Goal: Consume media (video, audio)

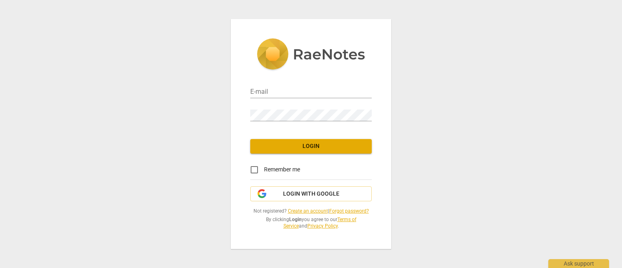
click at [271, 86] on div "E-mail" at bounding box center [310, 89] width 121 height 18
click at [277, 92] on input "email" at bounding box center [310, 93] width 121 height 12
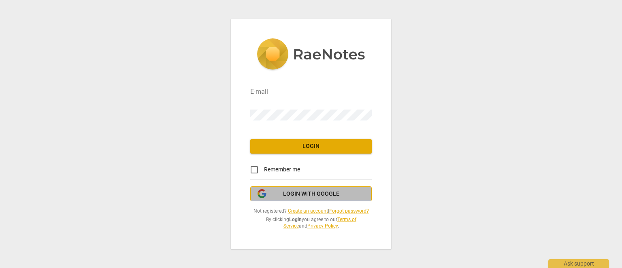
click at [270, 197] on span "Login with Google" at bounding box center [311, 194] width 108 height 8
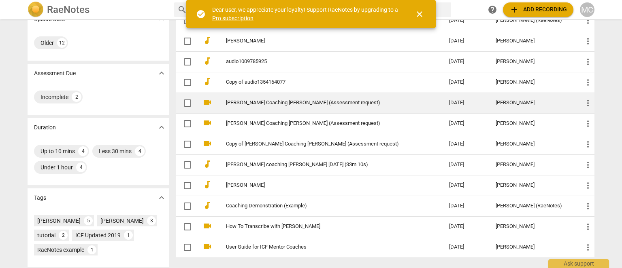
scroll to position [121, 0]
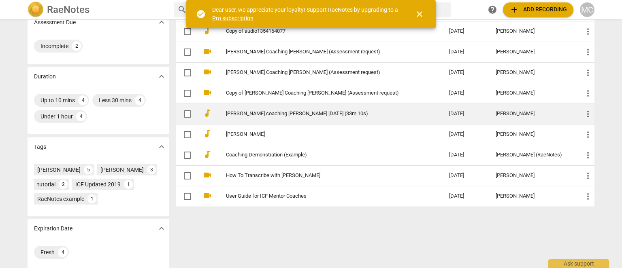
click at [272, 115] on link "[PERSON_NAME] coaching [PERSON_NAME] [DATE] (33m 10s)" at bounding box center [323, 114] width 194 height 6
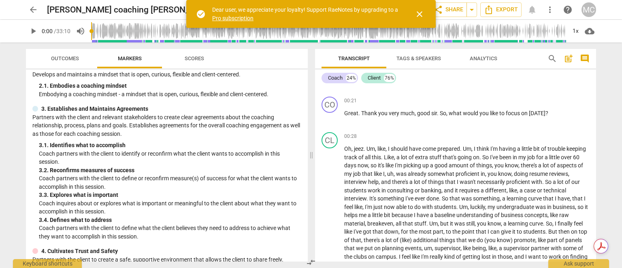
scroll to position [81, 0]
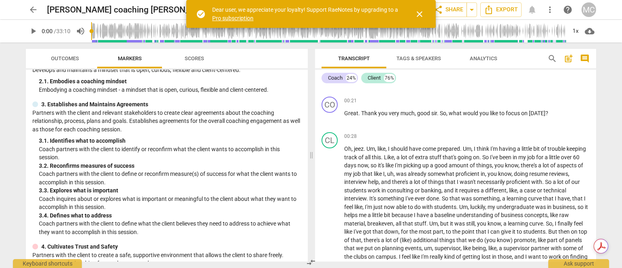
drag, startPoint x: 327, startPoint y: 121, endPoint x: 295, endPoint y: 126, distance: 32.8
click at [327, 121] on span "play_arrow" at bounding box center [330, 118] width 10 height 10
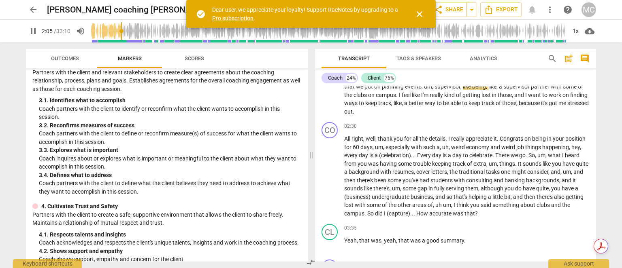
scroll to position [202, 0]
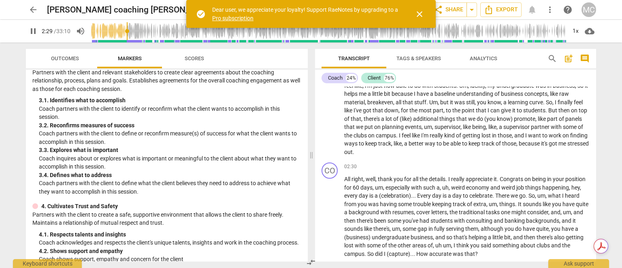
click at [31, 29] on span "pause" at bounding box center [33, 31] width 10 height 10
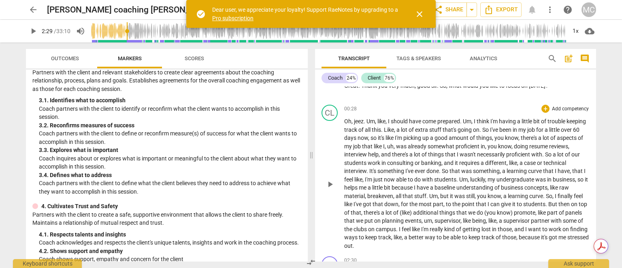
scroll to position [121, 0]
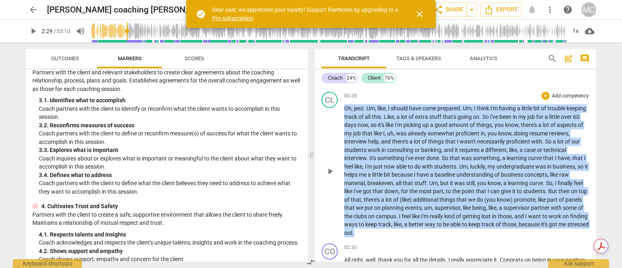
drag, startPoint x: 385, startPoint y: 233, endPoint x: 341, endPoint y: 109, distance: 131.5
click at [341, 109] on div "CL play_arrow pause 00:28 + Add competency keyboard_arrow_right Oh , [PERSON_NA…" at bounding box center [455, 165] width 281 height 152
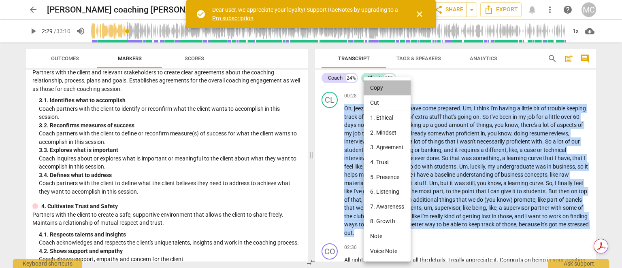
click at [382, 88] on li "Copy" at bounding box center [386, 88] width 47 height 15
copy p "Oh , [PERSON_NAME] . Um , like , I should have come prepared . Um , I think I'm…"
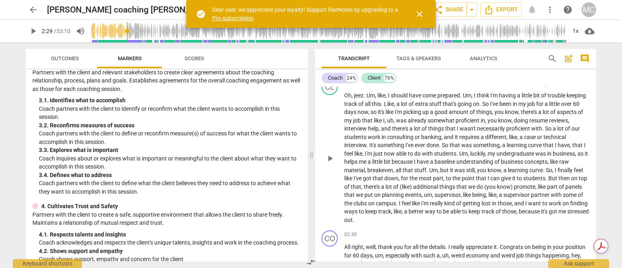
scroll to position [162, 0]
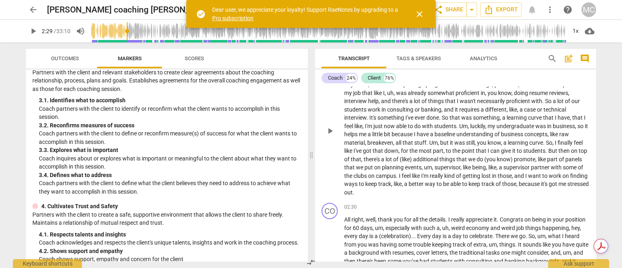
click at [402, 184] on span "like" at bounding box center [397, 184] width 8 height 6
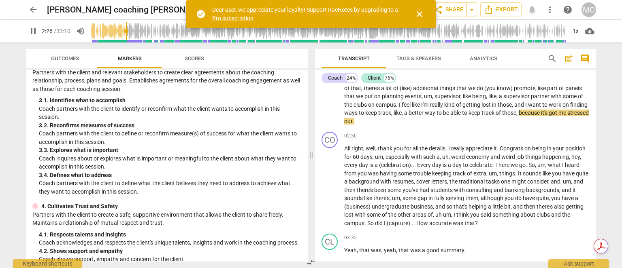
scroll to position [243, 0]
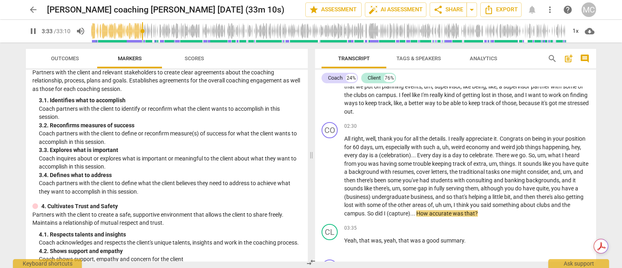
click at [32, 30] on span "pause" at bounding box center [33, 31] width 10 height 10
type input "214"
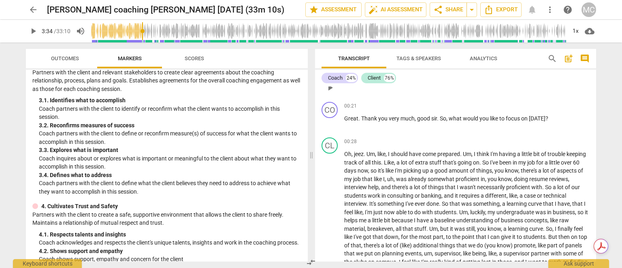
scroll to position [121, 0]
